Goal: Navigation & Orientation: Find specific page/section

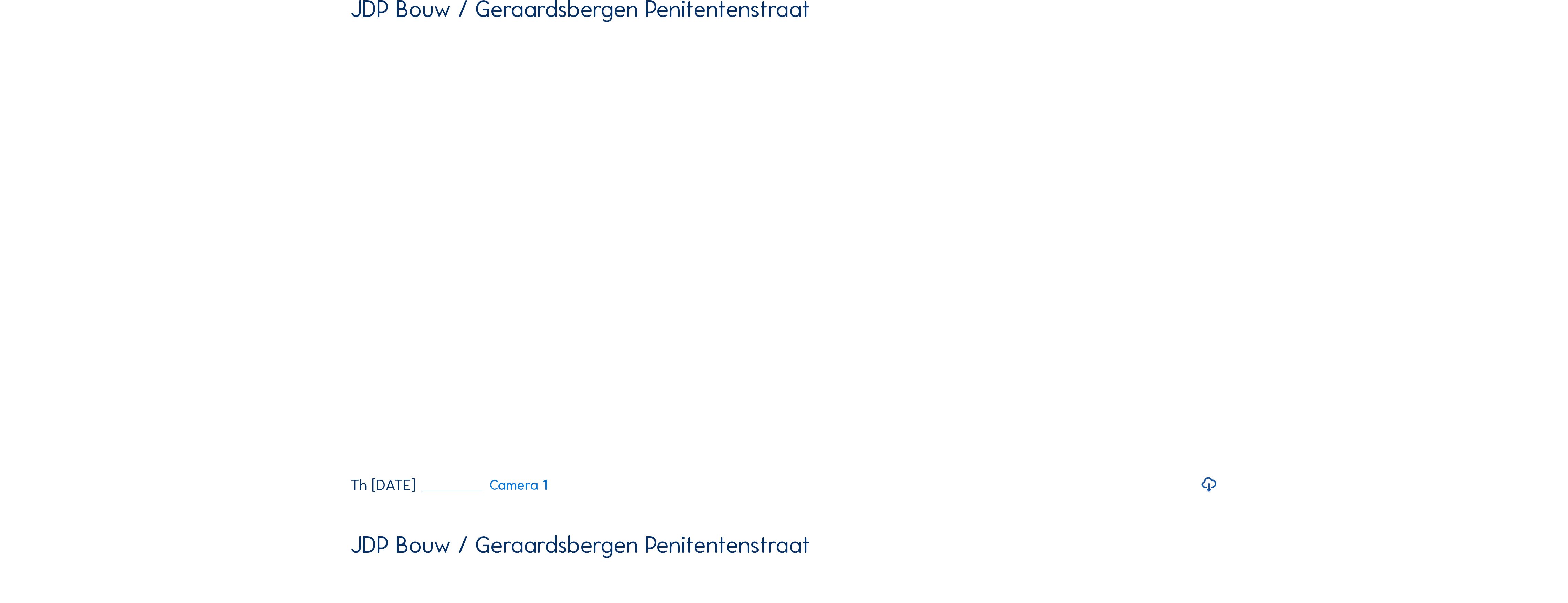
scroll to position [91, 0]
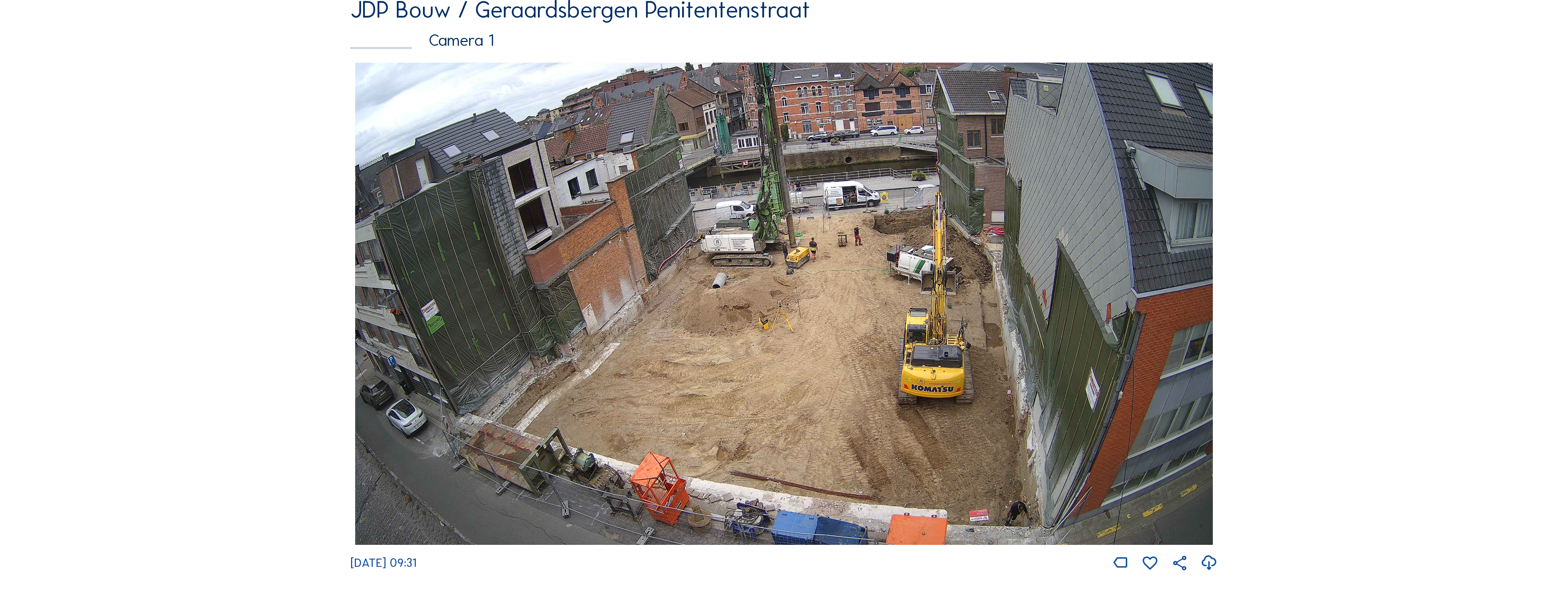
scroll to position [138, 0]
drag, startPoint x: 1351, startPoint y: 593, endPoint x: 943, endPoint y: 361, distance: 469.3
click at [943, 361] on div "Camera's Timelapses Mijn C-Site Feed Fotoshow Kaart Zoeken Volledig scherm JDP …" at bounding box center [784, 500] width 1568 height 1276
click at [290, 9] on div "Feed Fotoshow Kaart Zoeken Volledig scherm JDP Bouw / Geraardsbergen Penitenten…" at bounding box center [784, 264] width 1176 height 616
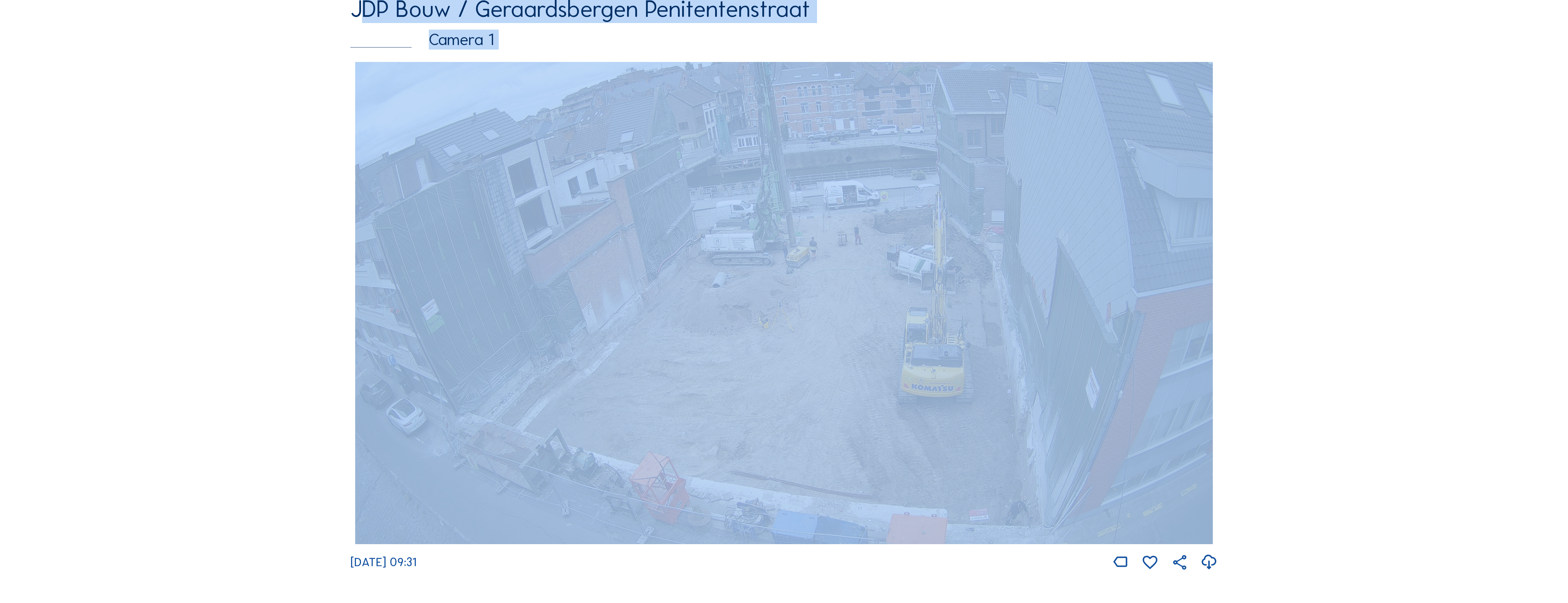
drag, startPoint x: 325, startPoint y: 5, endPoint x: 450, endPoint y: 259, distance: 283.1
click at [450, 259] on div "Feed Fotoshow Kaart Zoeken Volledig scherm JDP Bouw / Geraardsbergen Penitenten…" at bounding box center [784, 264] width 1176 height 616
click at [214, 201] on div "Feed Fotoshow Kaart Zoeken Volledig scherm JDP Bouw / Geraardsbergen Penitenten…" at bounding box center [784, 264] width 1176 height 616
